Goal: Task Accomplishment & Management: Manage account settings

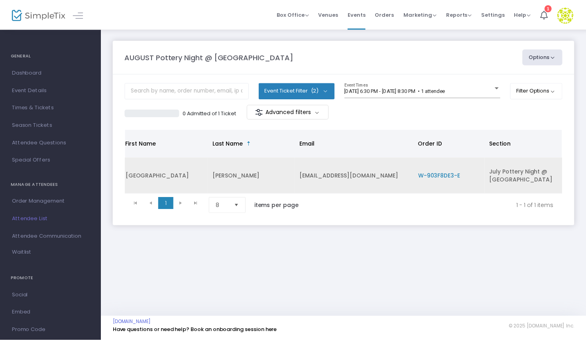
scroll to position [0, 118]
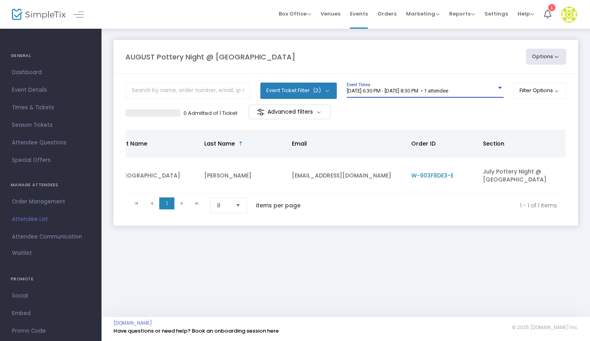
click at [497, 86] on div at bounding box center [500, 88] width 7 height 6
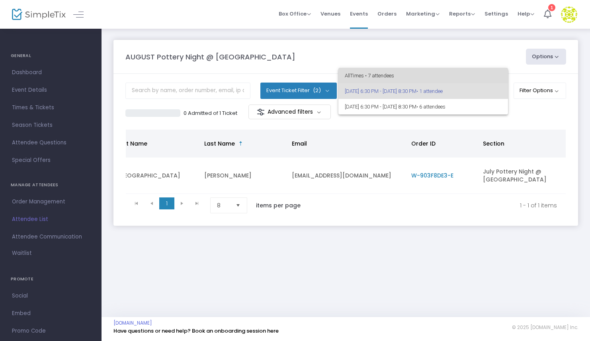
click at [420, 72] on span "All Times • 7 attendees" at bounding box center [423, 76] width 157 height 16
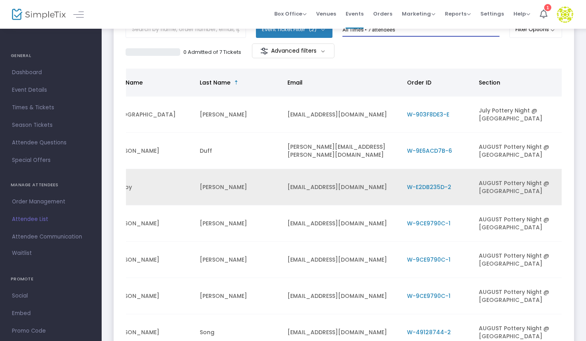
scroll to position [0, 0]
